Goal: Check status

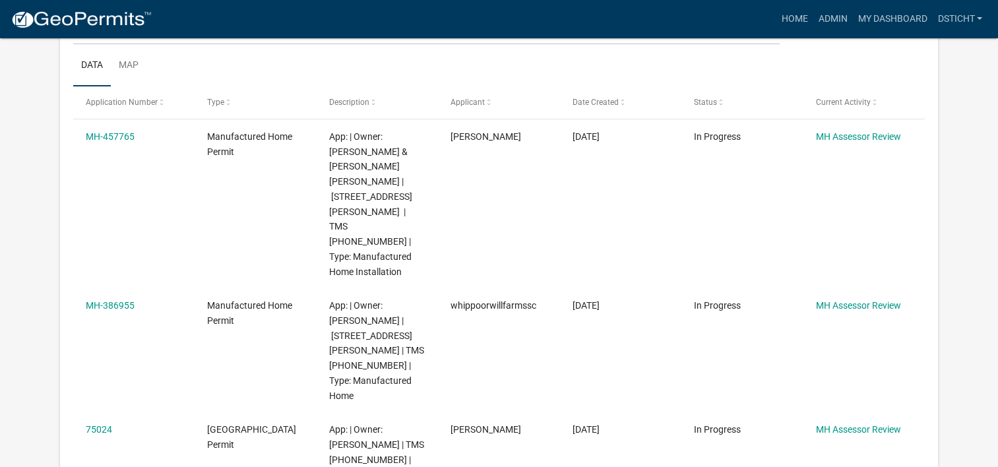
scroll to position [396, 0]
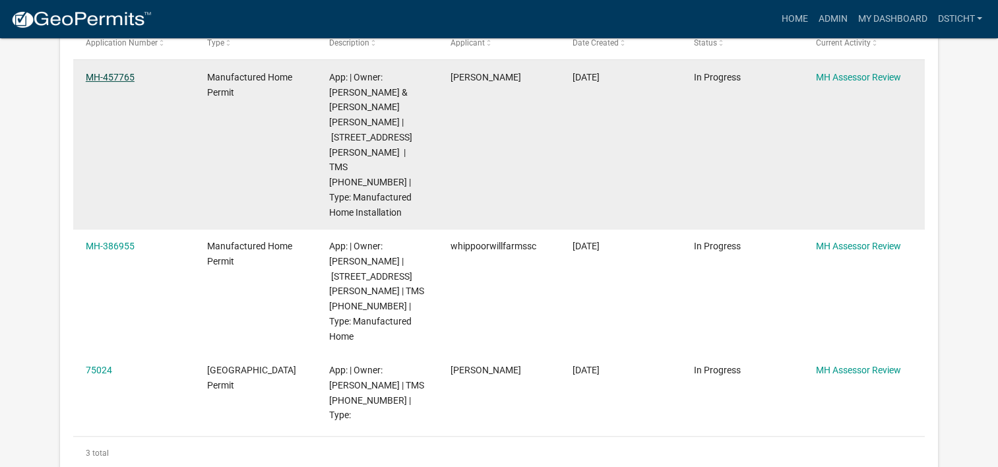
click at [122, 78] on link "MH-457765" at bounding box center [110, 77] width 49 height 11
